Goal: Information Seeking & Learning: Learn about a topic

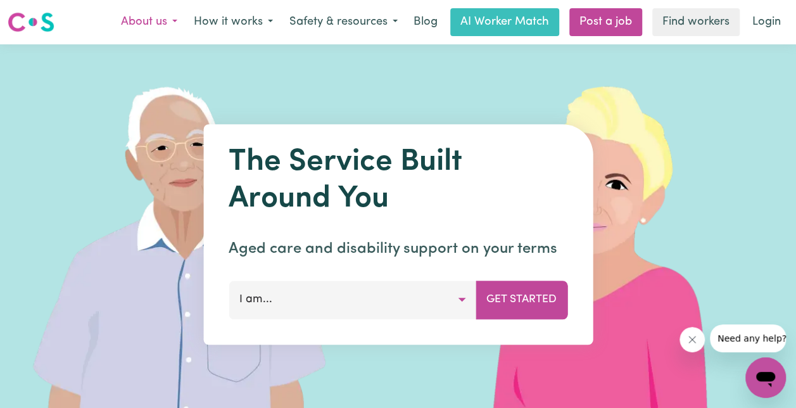
click at [125, 22] on button "About us" at bounding box center [149, 22] width 73 height 27
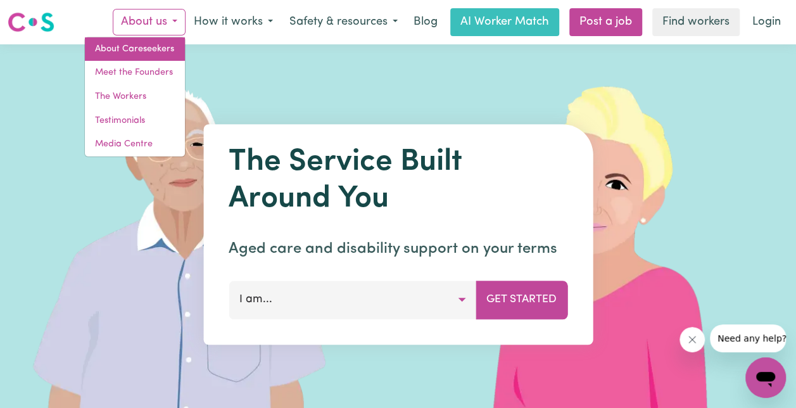
click at [150, 50] on link "About Careseekers" at bounding box center [135, 49] width 100 height 24
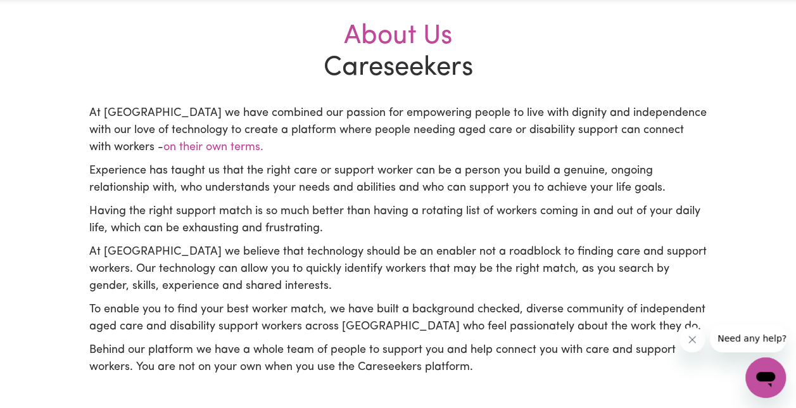
scroll to position [301, 0]
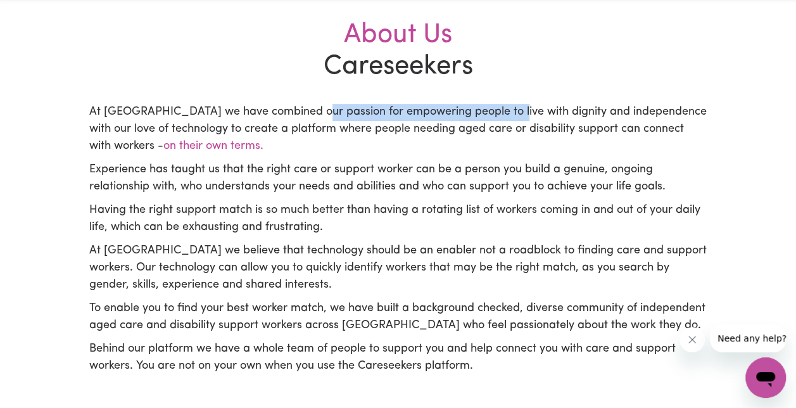
drag, startPoint x: 312, startPoint y: 113, endPoint x: 505, endPoint y: 118, distance: 192.7
click at [505, 118] on p "At [GEOGRAPHIC_DATA] we have combined our passion for empowering people to live…" at bounding box center [398, 129] width 618 height 51
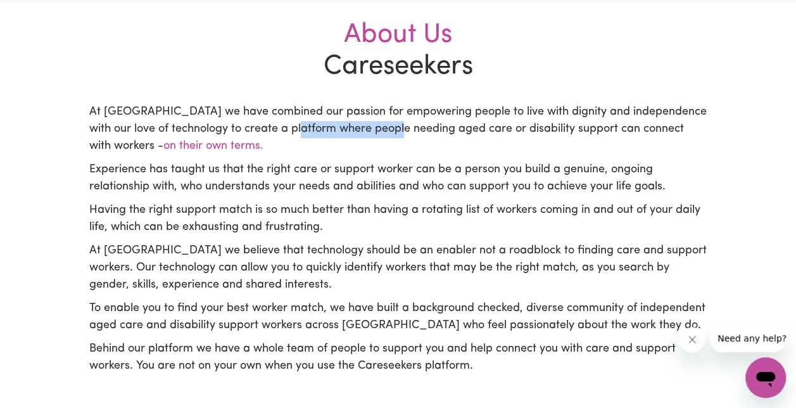
drag, startPoint x: 293, startPoint y: 127, endPoint x: 395, endPoint y: 137, distance: 103.1
click at [395, 137] on p "At [GEOGRAPHIC_DATA] we have combined our passion for empowering people to live…" at bounding box center [398, 129] width 618 height 51
drag, startPoint x: 395, startPoint y: 137, endPoint x: 411, endPoint y: 150, distance: 19.8
click at [460, 148] on p "At [GEOGRAPHIC_DATA] we have combined our passion for empowering people to live…" at bounding box center [398, 129] width 618 height 51
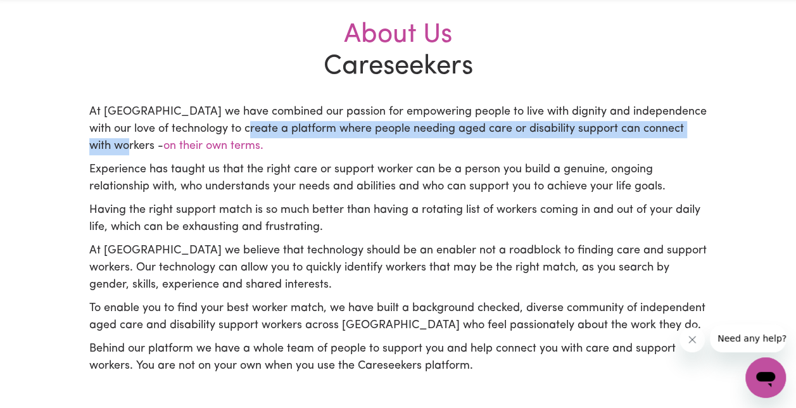
drag, startPoint x: 238, startPoint y: 131, endPoint x: 135, endPoint y: 143, distance: 104.0
click at [135, 143] on p "At [GEOGRAPHIC_DATA] we have combined our passion for empowering people to live…" at bounding box center [398, 129] width 618 height 51
copy p "a platform where people needing aged care or disability support can connect wit…"
